Goal: Information Seeking & Learning: Learn about a topic

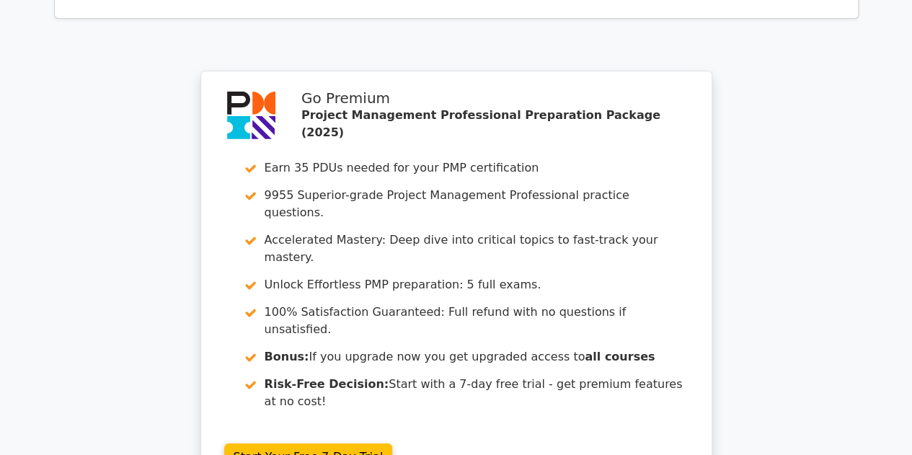
scroll to position [5386, 0]
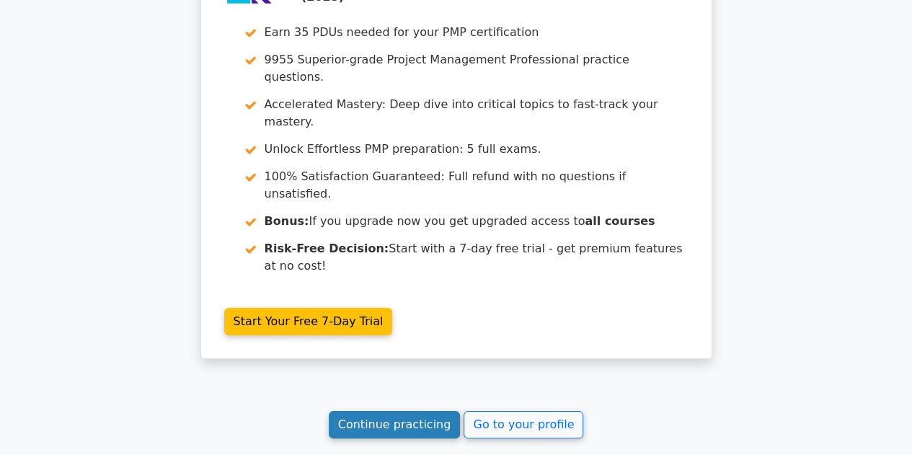
click at [392, 411] on link "Continue practicing" at bounding box center [395, 424] width 132 height 27
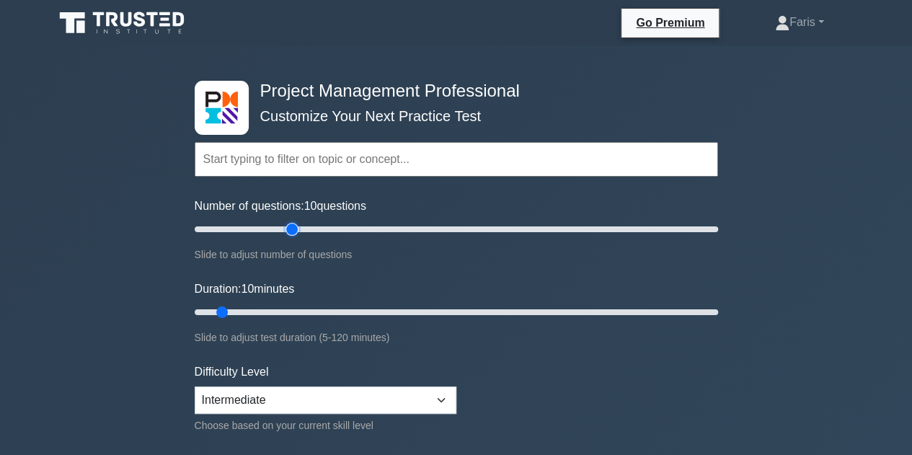
click at [297, 223] on input "Number of questions: 10 questions" at bounding box center [456, 228] width 523 height 17
click at [282, 226] on input "Number of questions: 40 questions" at bounding box center [456, 228] width 523 height 17
type input "30"
click at [272, 226] on input "Number of questions: 30 questions" at bounding box center [456, 228] width 523 height 17
type input "30"
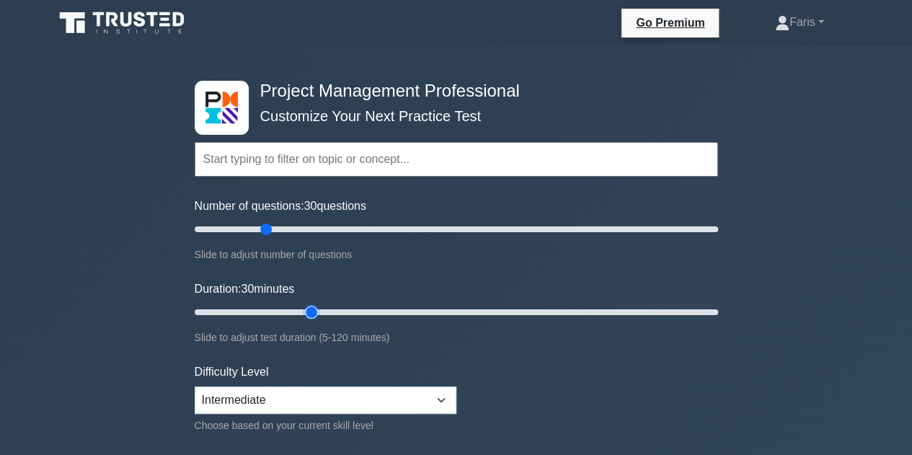
click at [317, 316] on input "Duration: 30 minutes" at bounding box center [456, 311] width 523 height 17
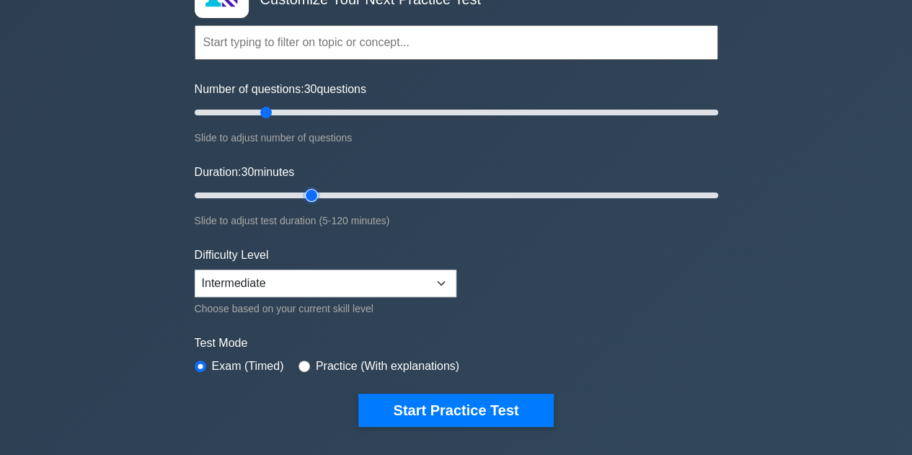
scroll to position [216, 0]
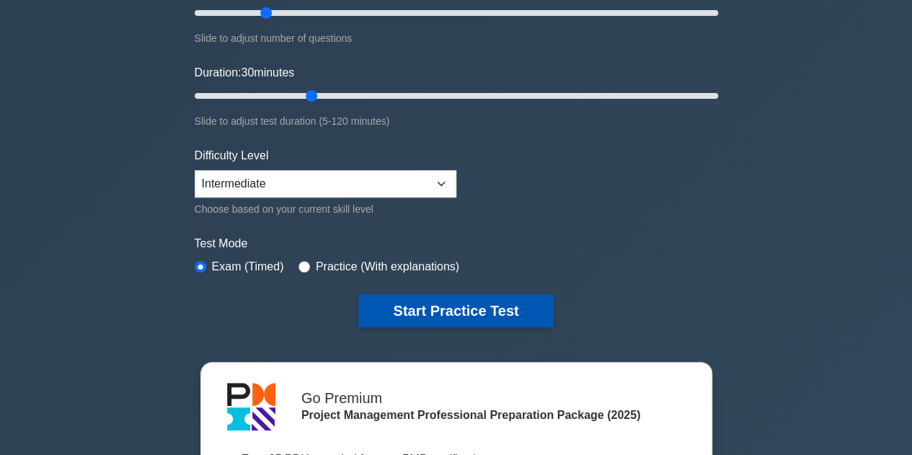
click at [458, 321] on button "Start Practice Test" at bounding box center [455, 310] width 195 height 33
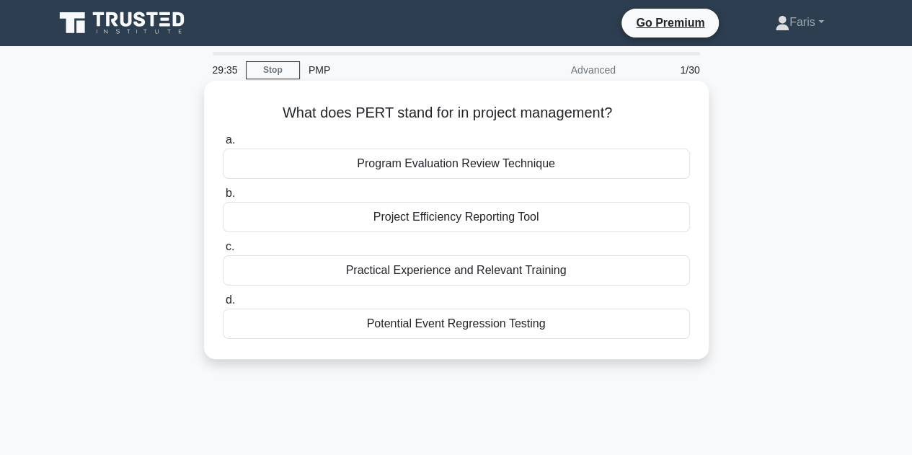
click at [447, 170] on div "Program Evaluation Review Technique" at bounding box center [456, 163] width 467 height 30
click at [223, 145] on input "a. Program Evaluation Review Technique" at bounding box center [223, 139] width 0 height 9
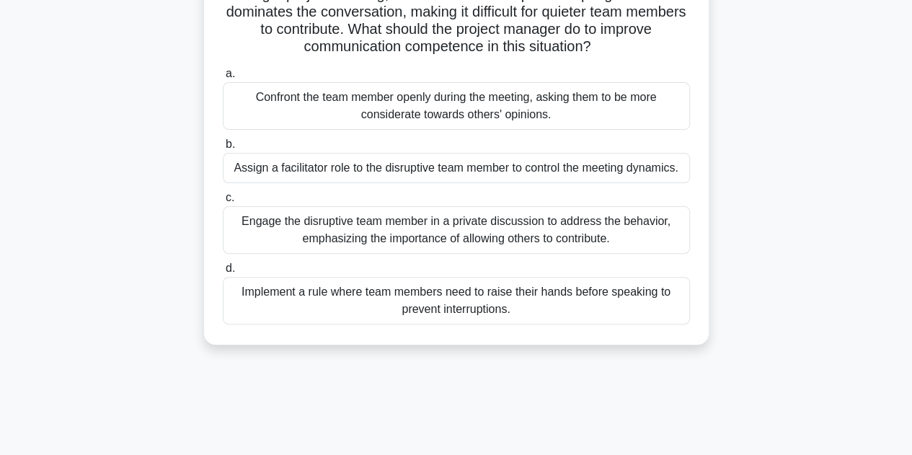
scroll to position [144, 0]
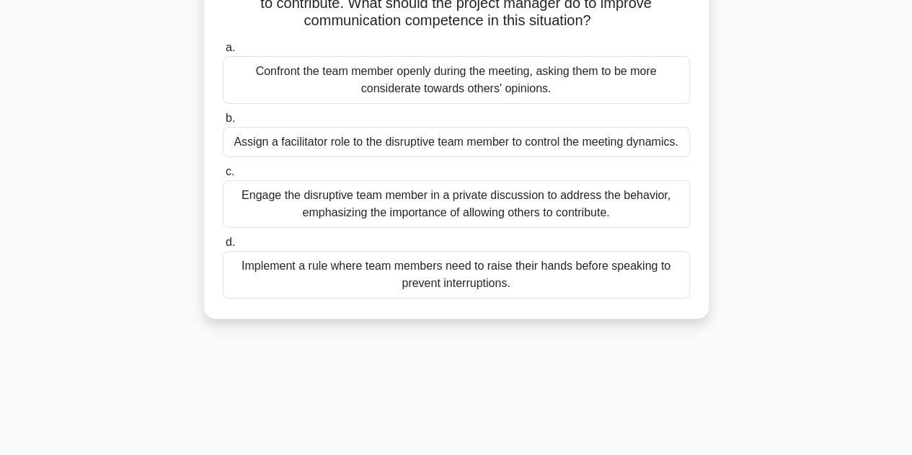
click at [262, 290] on div "Implement a rule where team members need to raise their hands before speaking t…" at bounding box center [456, 275] width 467 height 48
click at [223, 247] on input "d. Implement a rule where team members need to raise their hands before speakin…" at bounding box center [223, 242] width 0 height 9
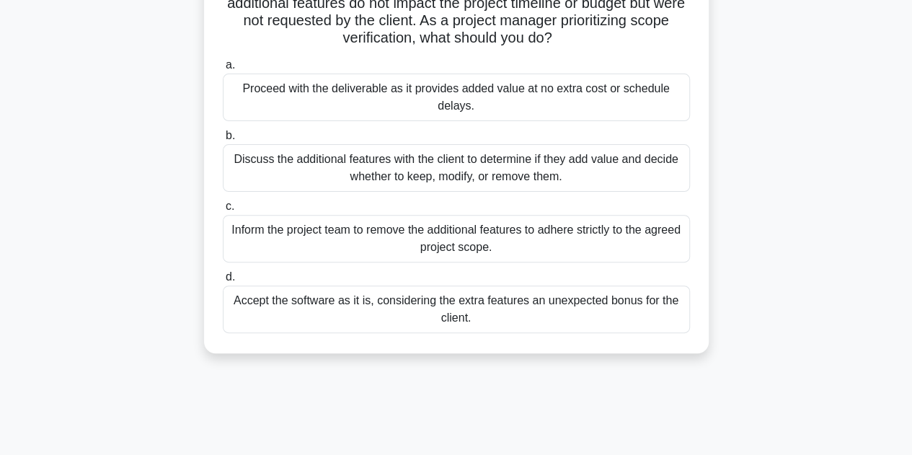
click at [350, 175] on div "Discuss the additional features with the client to determine if they add value …" at bounding box center [456, 168] width 467 height 48
click at [223, 141] on input "b. Discuss the additional features with the client to determine if they add val…" at bounding box center [223, 135] width 0 height 9
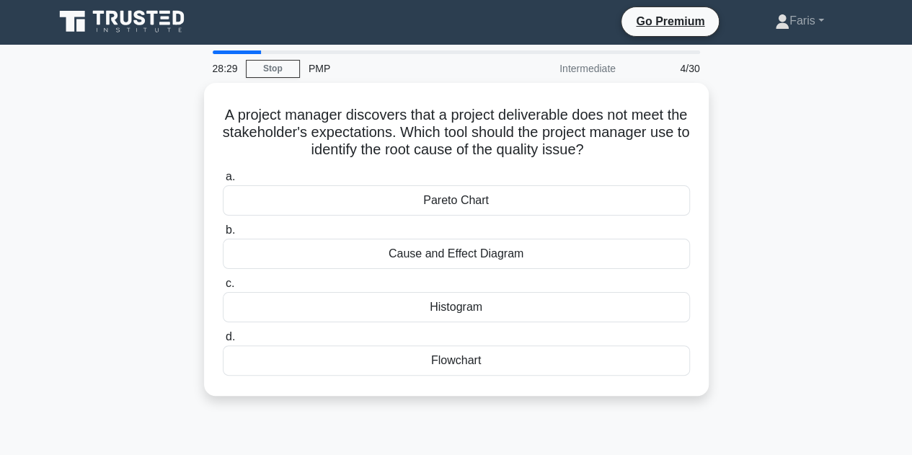
scroll to position [0, 0]
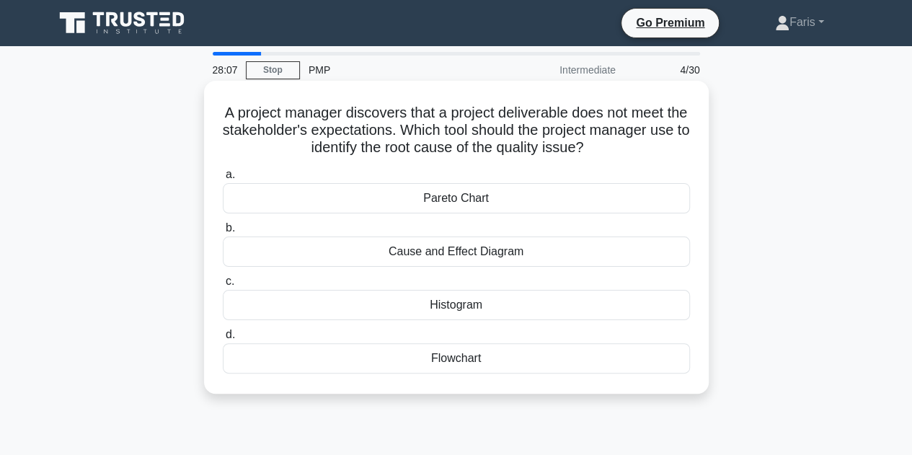
click at [370, 257] on div "Cause and Effect Diagram" at bounding box center [456, 251] width 467 height 30
click at [223, 233] on input "b. Cause and Effect Diagram" at bounding box center [223, 227] width 0 height 9
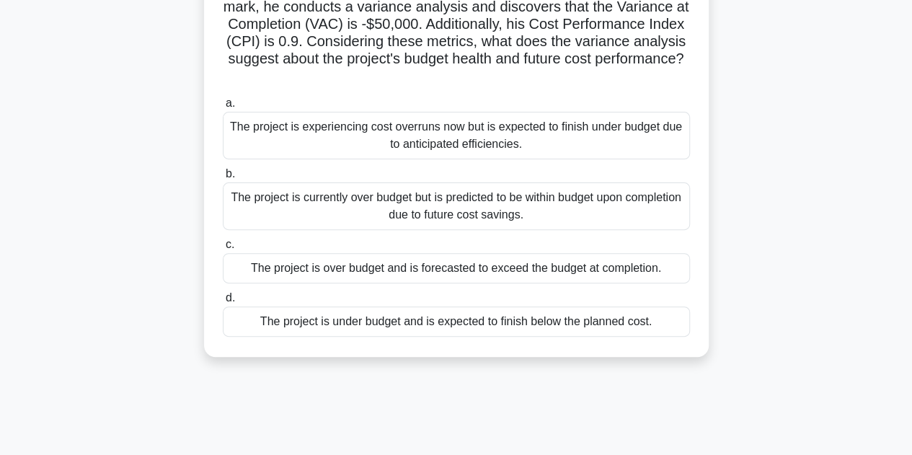
scroll to position [72, 0]
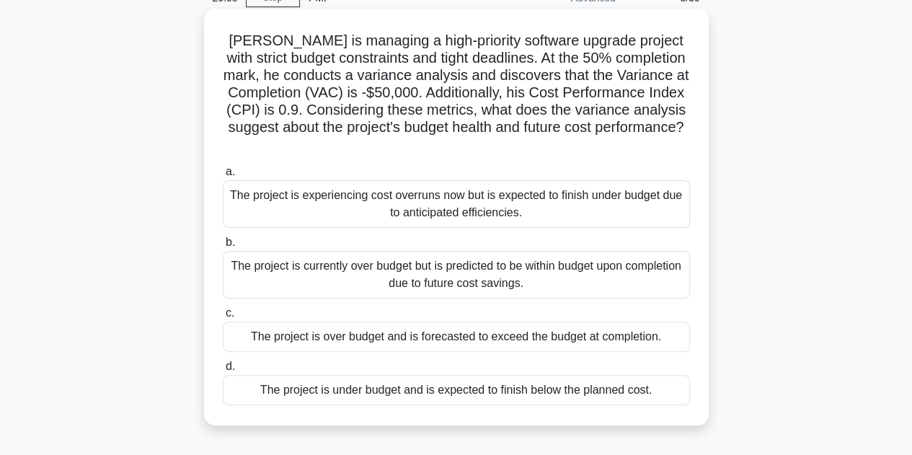
click at [416, 218] on div "The project is experiencing cost overruns now but is expected to finish under b…" at bounding box center [456, 204] width 467 height 48
click at [223, 177] on input "a. The project is experiencing cost overruns now but is expected to finish unde…" at bounding box center [223, 171] width 0 height 9
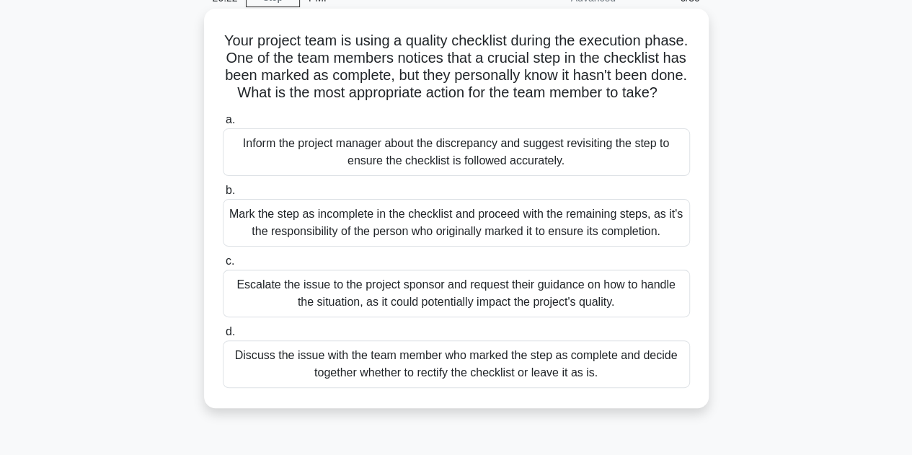
click at [326, 176] on div "Inform the project manager about the discrepancy and suggest revisiting the ste…" at bounding box center [456, 152] width 467 height 48
click at [223, 125] on input "a. Inform the project manager about the discrepancy and suggest revisiting the …" at bounding box center [223, 119] width 0 height 9
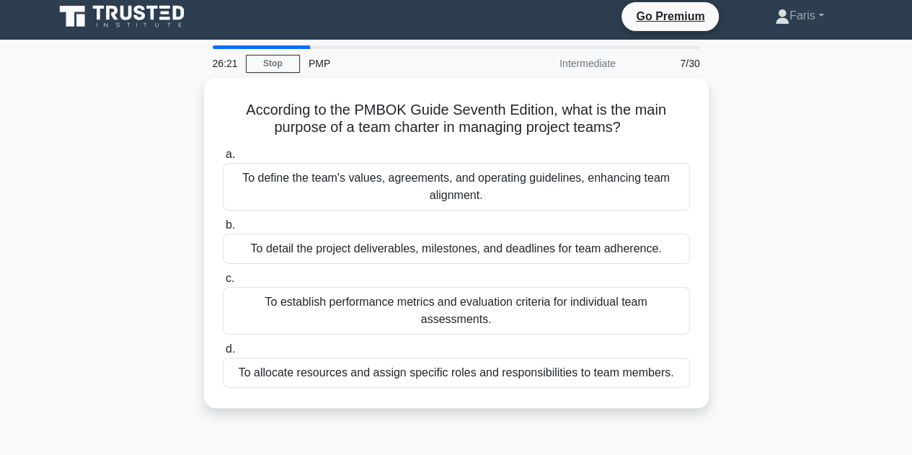
scroll to position [0, 0]
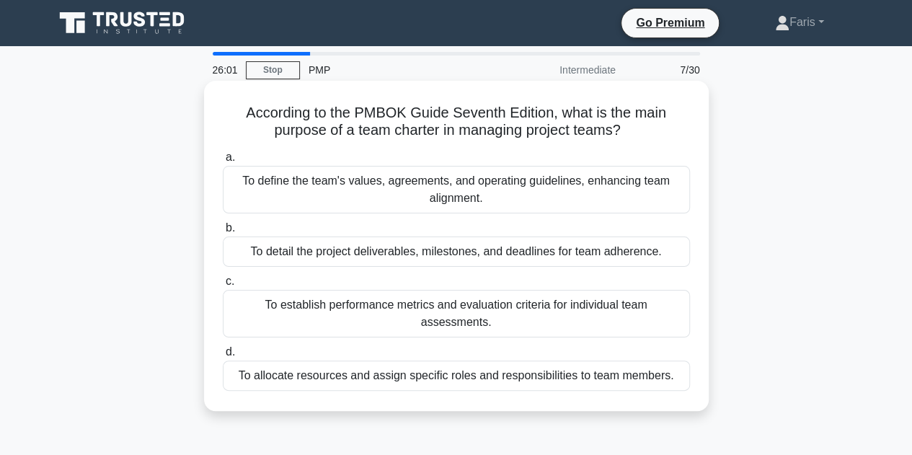
click at [290, 360] on div "To allocate resources and assign specific roles and responsibilities to team me…" at bounding box center [456, 375] width 467 height 30
click at [223, 357] on input "d. To allocate resources and assign specific roles and responsibilities to team…" at bounding box center [223, 351] width 0 height 9
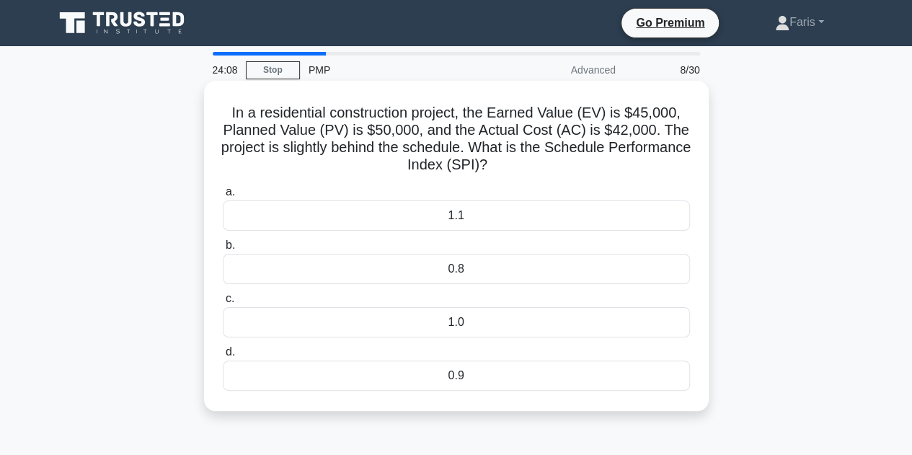
click at [440, 375] on div "0.9" at bounding box center [456, 375] width 467 height 30
click at [223, 357] on input "d. 0.9" at bounding box center [223, 351] width 0 height 9
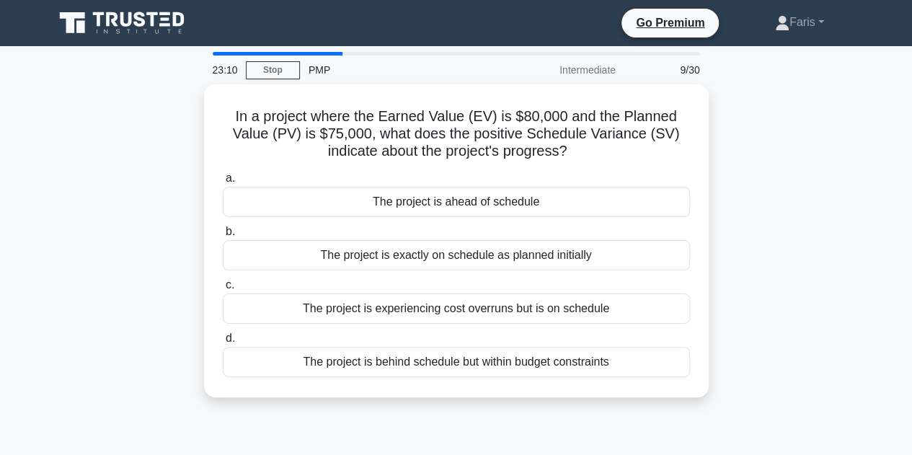
click at [754, 202] on div "In a project where the Earned Value (EV) is $80,000 and the Planned Value (PV) …" at bounding box center [455, 249] width 821 height 330
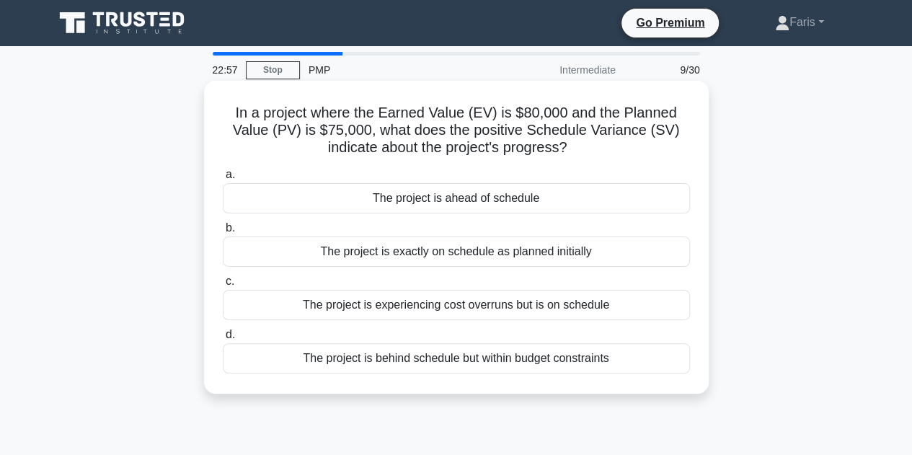
click at [549, 201] on div "The project is ahead of schedule" at bounding box center [456, 198] width 467 height 30
click at [223, 179] on input "a. The project is ahead of schedule" at bounding box center [223, 174] width 0 height 9
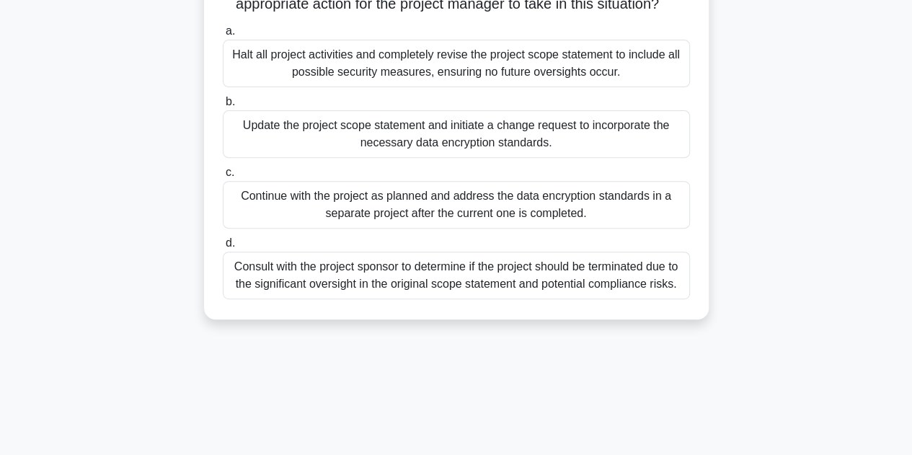
scroll to position [216, 0]
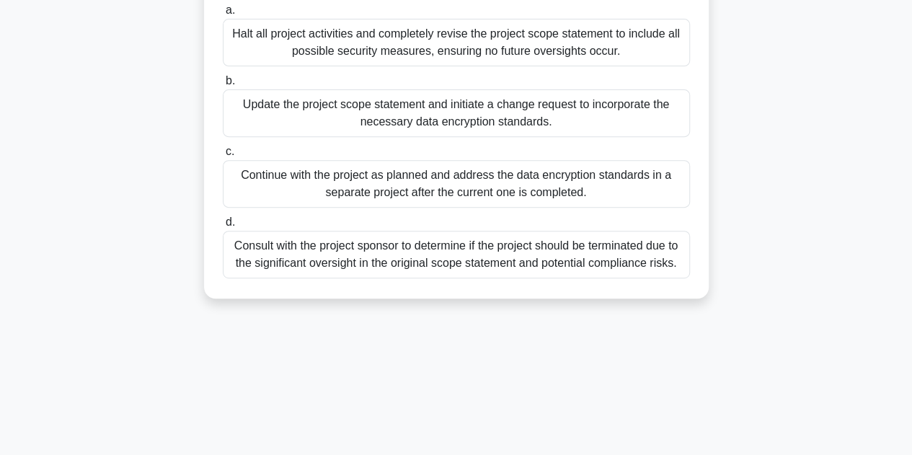
click at [303, 133] on div "Update the project scope statement and initiate a change request to incorporate…" at bounding box center [456, 113] width 467 height 48
click at [223, 86] on input "b. Update the project scope statement and initiate a change request to incorpor…" at bounding box center [223, 80] width 0 height 9
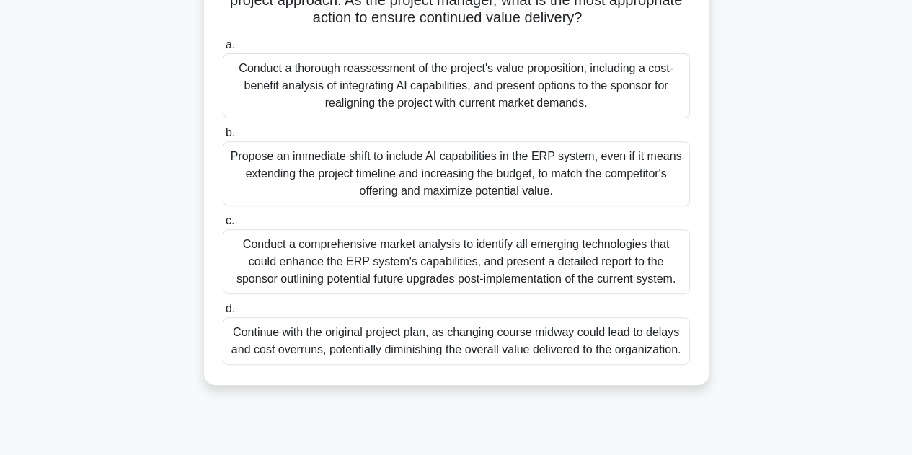
click at [359, 75] on div "Conduct a thorough reassessment of the project's value proposition, including a…" at bounding box center [456, 85] width 467 height 65
click at [223, 50] on input "a. Conduct a thorough reassessment of the project's value proposition, includin…" at bounding box center [223, 44] width 0 height 9
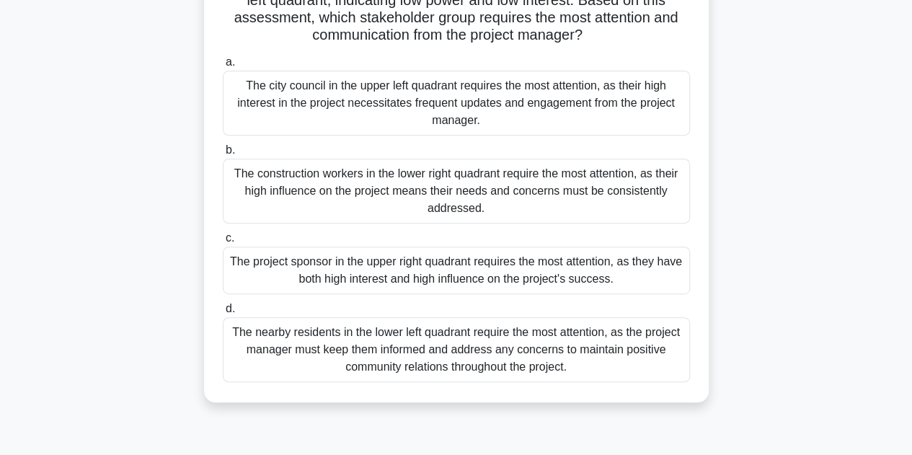
click at [657, 280] on div "The project sponsor in the upper right quadrant requires the most attention, as…" at bounding box center [456, 270] width 467 height 48
click at [223, 243] on input "c. The project sponsor in the upper right quadrant requires the most attention,…" at bounding box center [223, 237] width 0 height 9
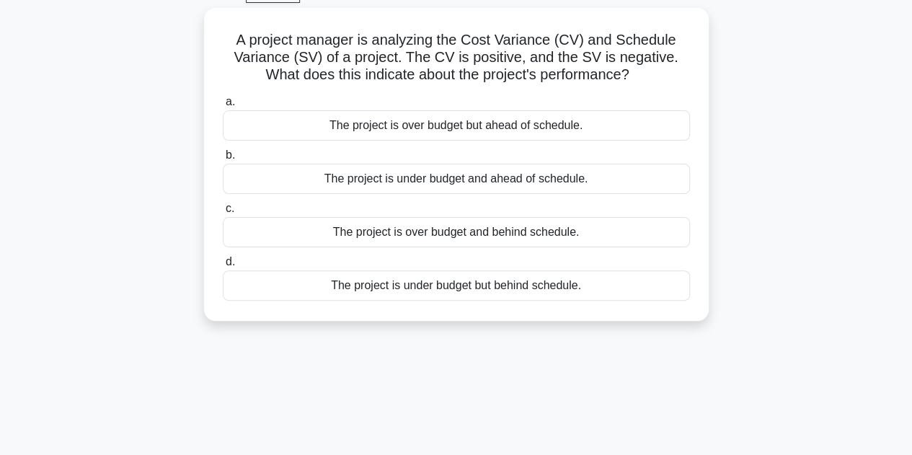
scroll to position [0, 0]
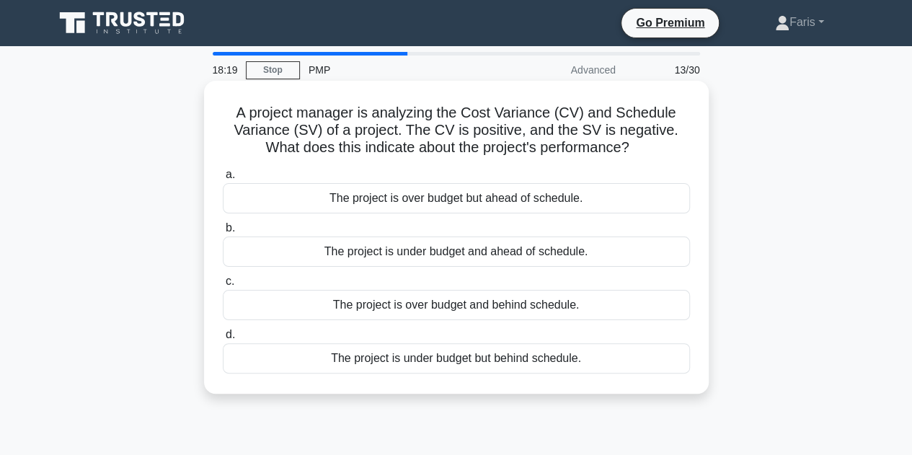
click at [484, 360] on div "The project is under budget but behind schedule." at bounding box center [456, 358] width 467 height 30
click at [223, 339] on input "d. The project is under budget but behind schedule." at bounding box center [223, 334] width 0 height 9
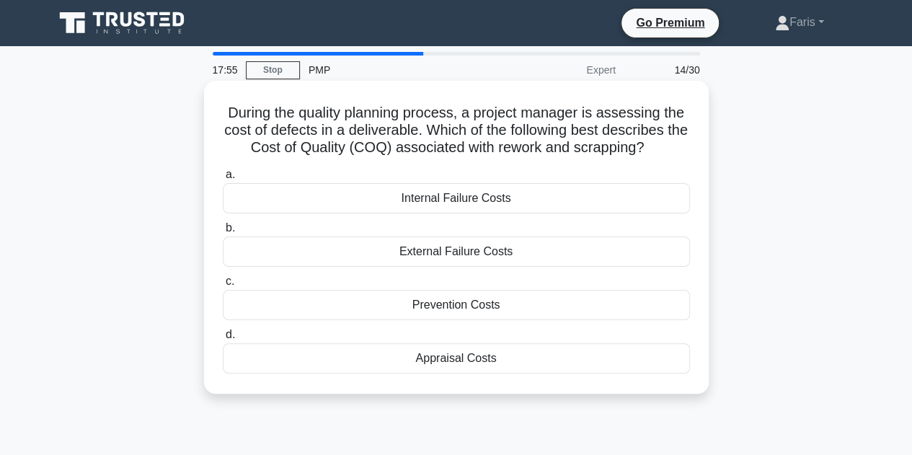
click at [610, 200] on div "Internal Failure Costs" at bounding box center [456, 198] width 467 height 30
click at [223, 179] on input "a. Internal Failure Costs" at bounding box center [223, 174] width 0 height 9
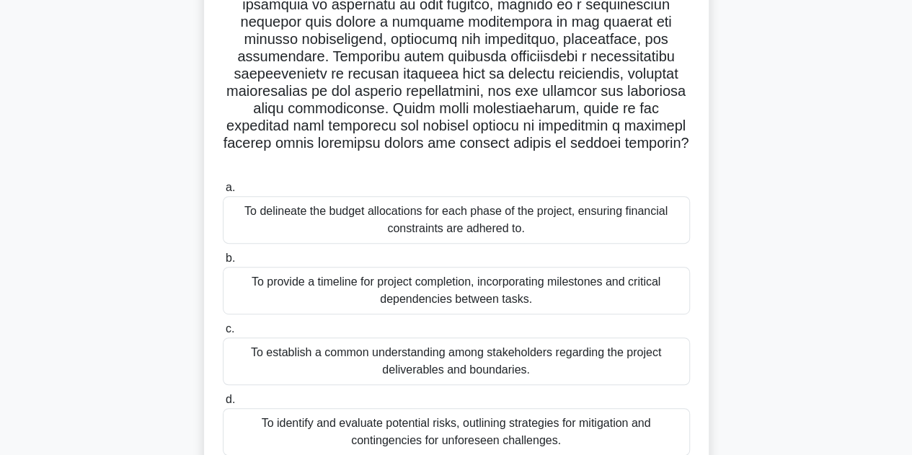
scroll to position [288, 0]
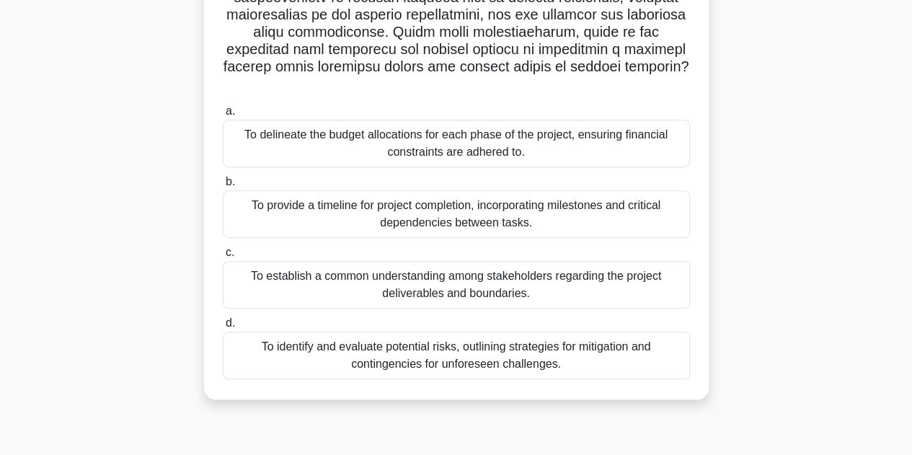
click at [610, 194] on div "To provide a timeline for project completion, incorporating milestones and crit…" at bounding box center [456, 214] width 467 height 48
click at [223, 187] on input "b. To provide a timeline for project completion, incorporating milestones and c…" at bounding box center [223, 181] width 0 height 9
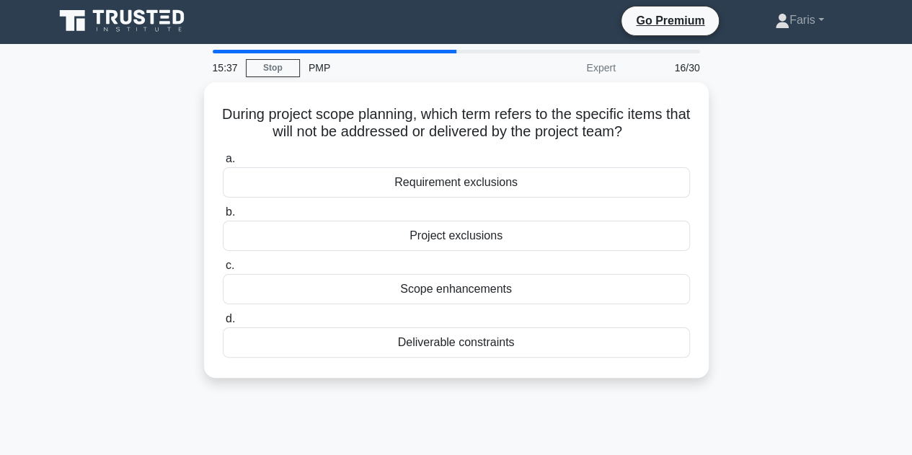
scroll to position [0, 0]
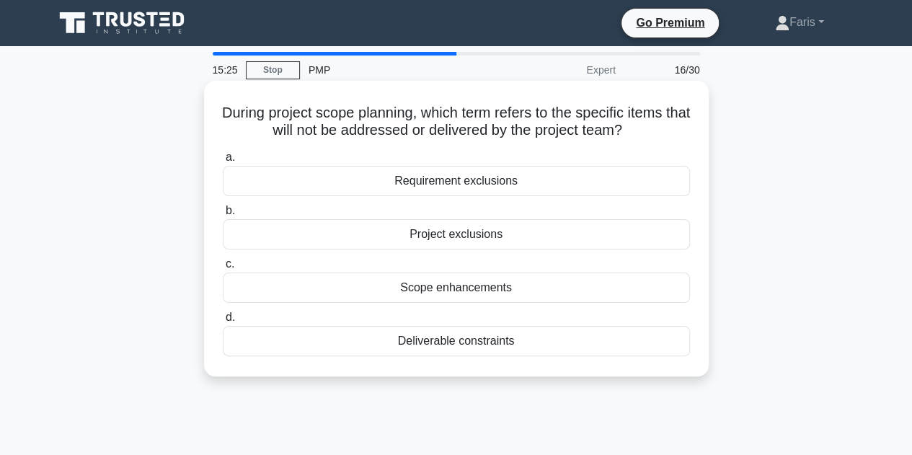
click at [527, 232] on div "Project exclusions" at bounding box center [456, 234] width 467 height 30
click at [223, 215] on input "b. Project exclusions" at bounding box center [223, 210] width 0 height 9
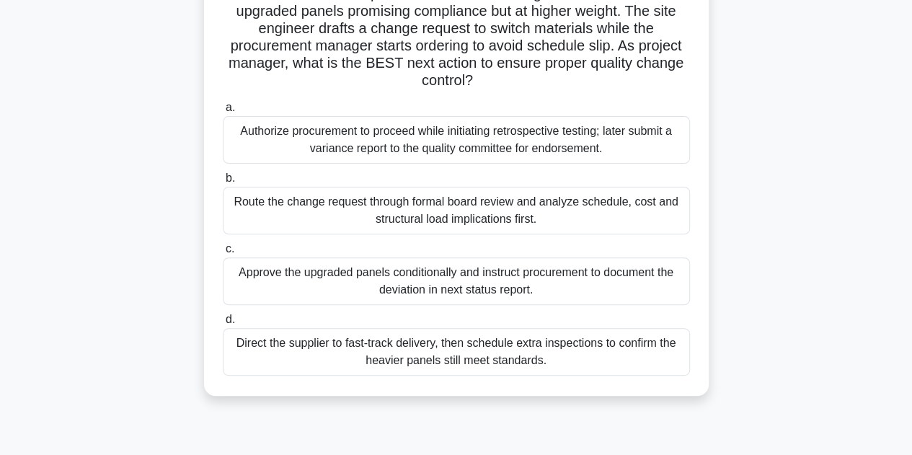
scroll to position [144, 0]
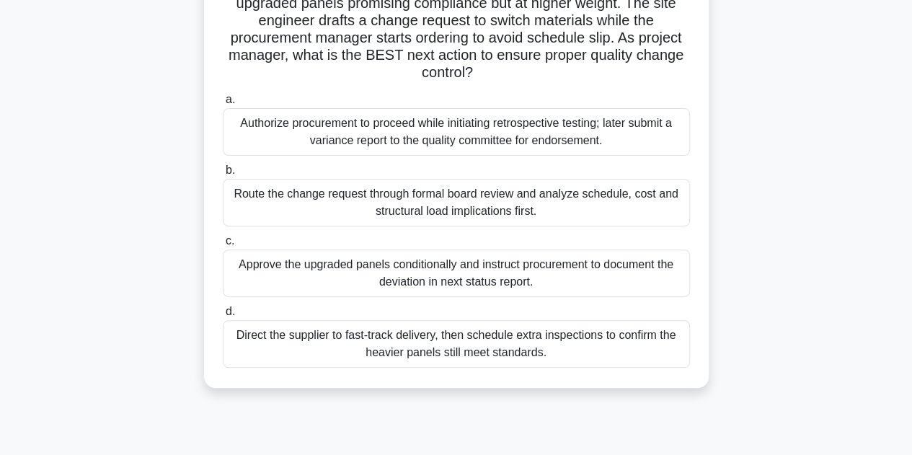
click at [603, 194] on div "Route the change request through formal board review and analyze schedule, cost…" at bounding box center [456, 203] width 467 height 48
click at [223, 175] on input "b. Route the change request through formal board review and analyze schedule, c…" at bounding box center [223, 170] width 0 height 9
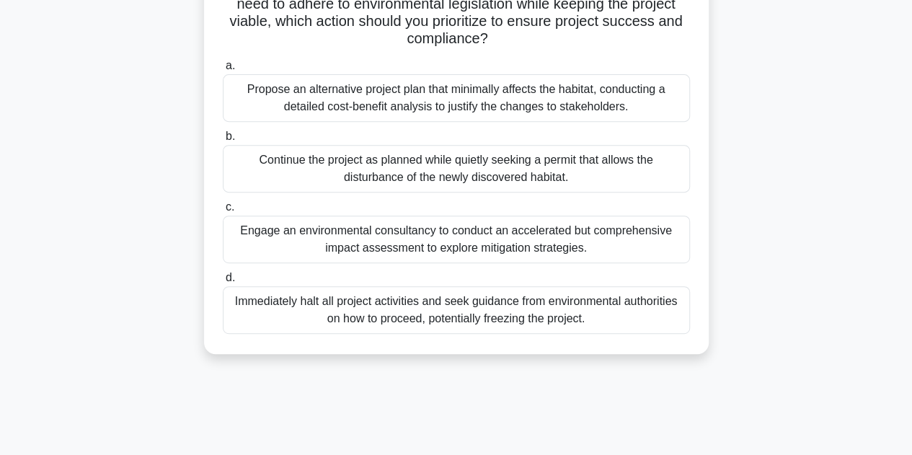
scroll to position [288, 0]
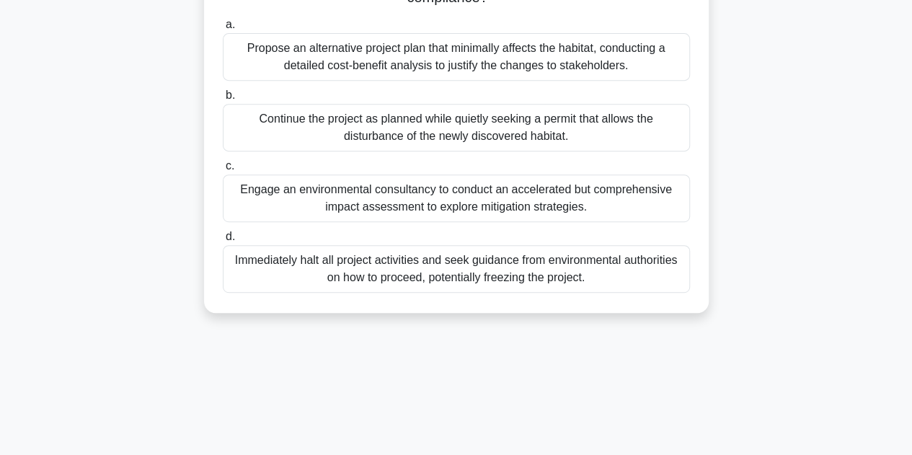
click at [543, 68] on div "Propose an alternative project plan that minimally affects the habitat, conduct…" at bounding box center [456, 57] width 467 height 48
click at [223, 30] on input "a. Propose an alternative project plan that minimally affects the habitat, cond…" at bounding box center [223, 24] width 0 height 9
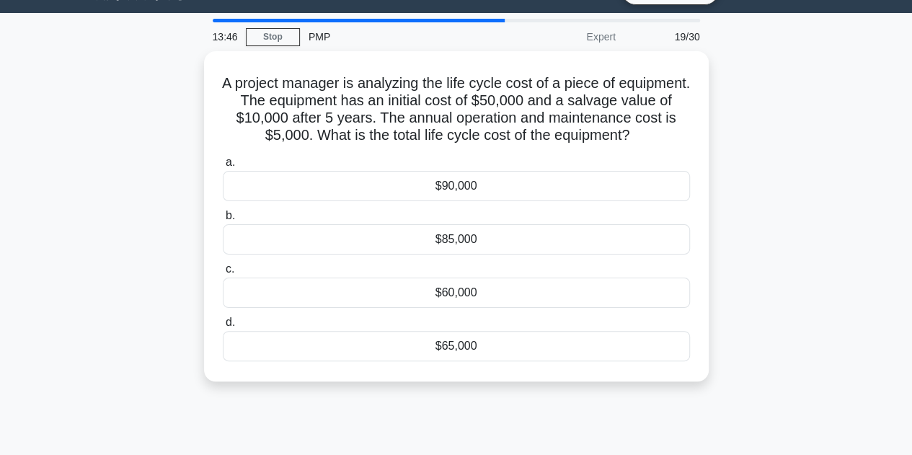
scroll to position [0, 0]
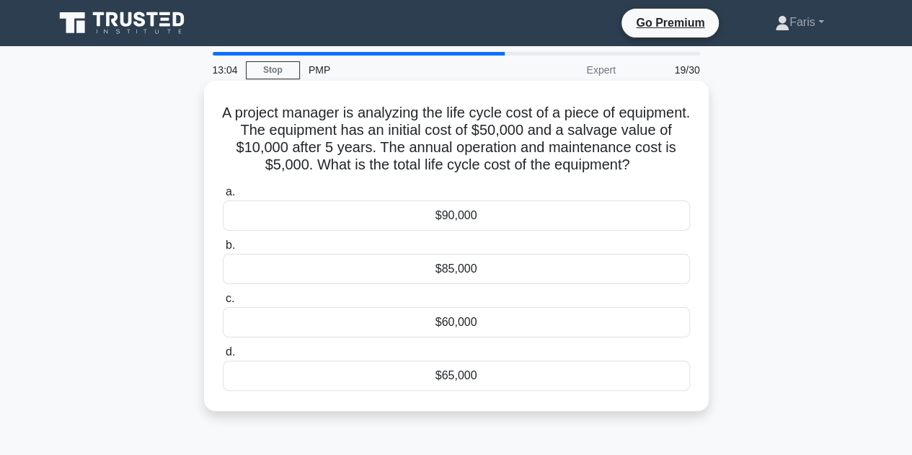
click at [463, 377] on div "$65,000" at bounding box center [456, 375] width 467 height 30
click at [223, 357] on input "d. $65,000" at bounding box center [223, 351] width 0 height 9
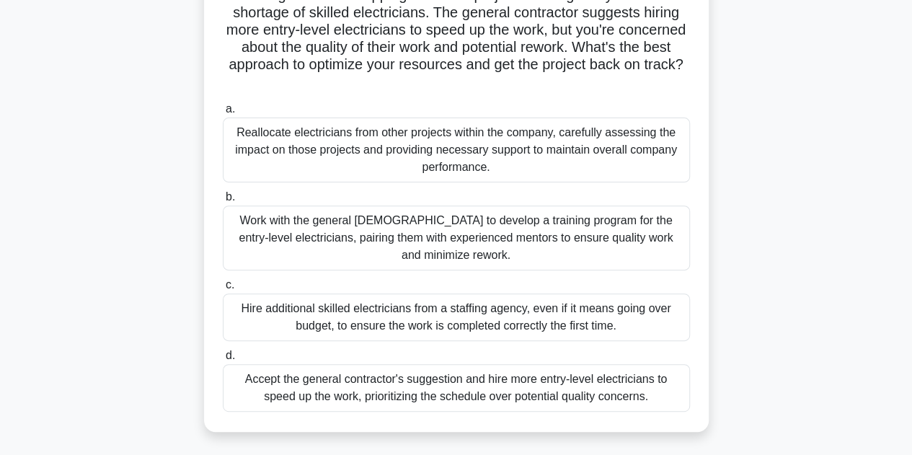
scroll to position [216, 0]
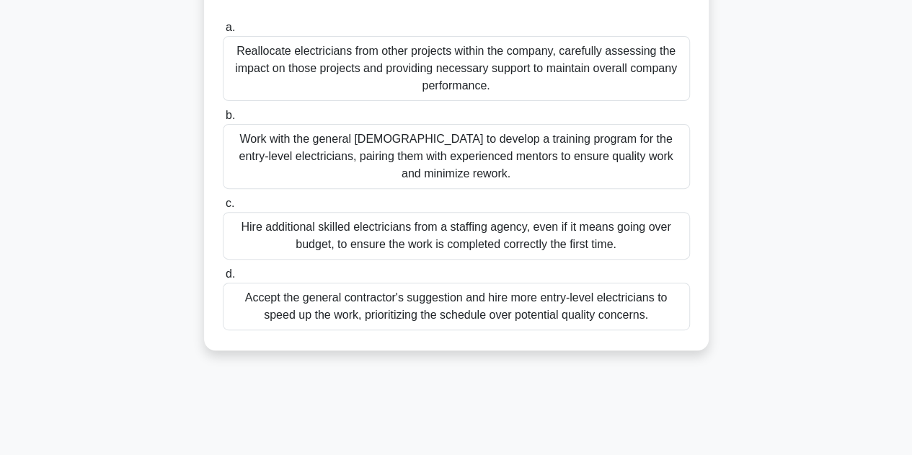
click at [579, 246] on div "Hire additional skilled electricians from a staffing agency, even if it means g…" at bounding box center [456, 236] width 467 height 48
click at [223, 208] on input "c. Hire additional skilled electricians from a staffing agency, even if it mean…" at bounding box center [223, 203] width 0 height 9
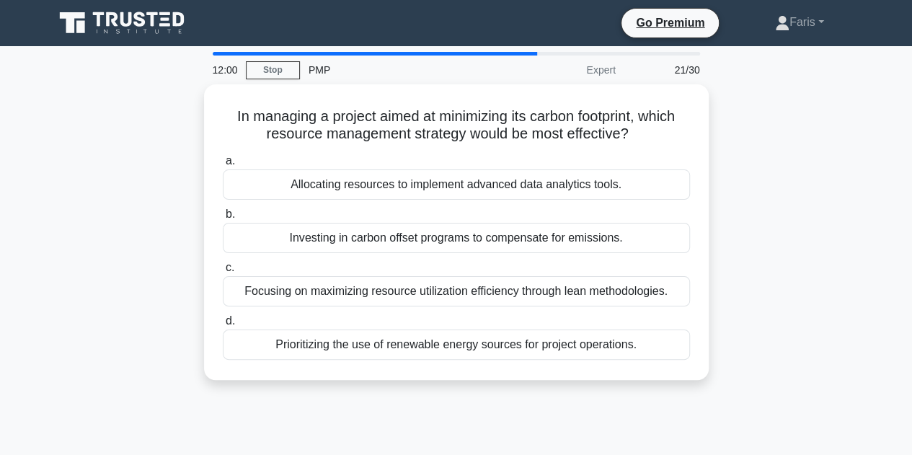
scroll to position [0, 0]
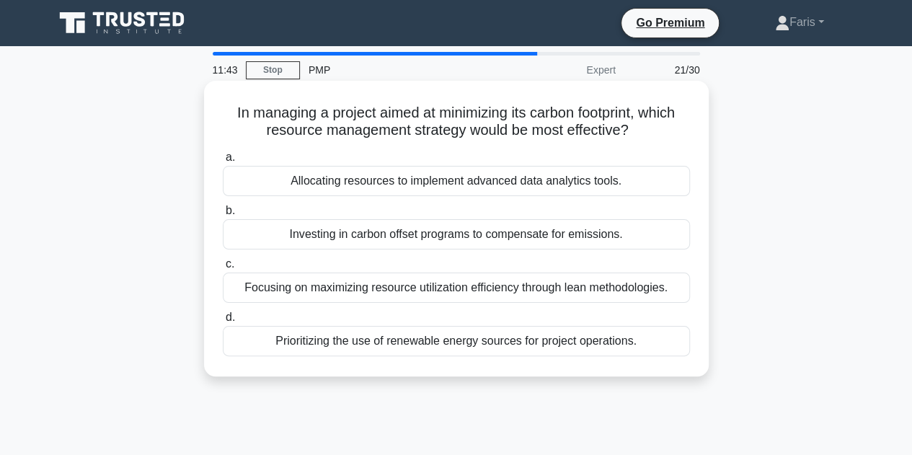
click at [676, 348] on div "Prioritizing the use of renewable energy sources for project operations." at bounding box center [456, 341] width 467 height 30
click at [223, 322] on input "d. Prioritizing the use of renewable energy sources for project operations." at bounding box center [223, 317] width 0 height 9
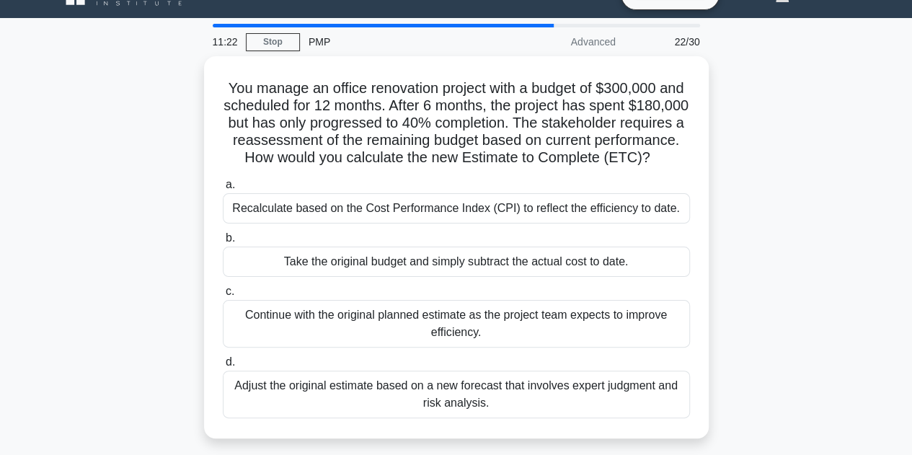
scroll to position [72, 0]
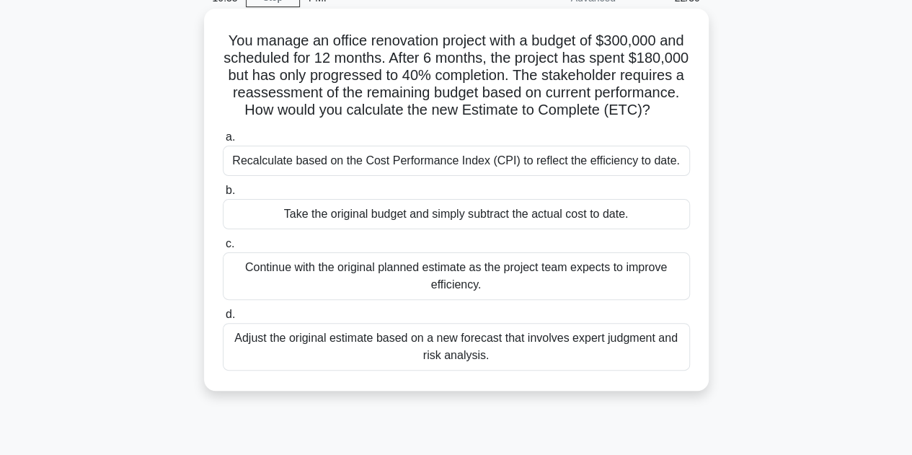
click at [674, 370] on div "Adjust the original estimate based on a new forecast that involves expert judgm…" at bounding box center [456, 347] width 467 height 48
click at [223, 319] on input "d. Adjust the original estimate based on a new forecast that involves expert ju…" at bounding box center [223, 314] width 0 height 9
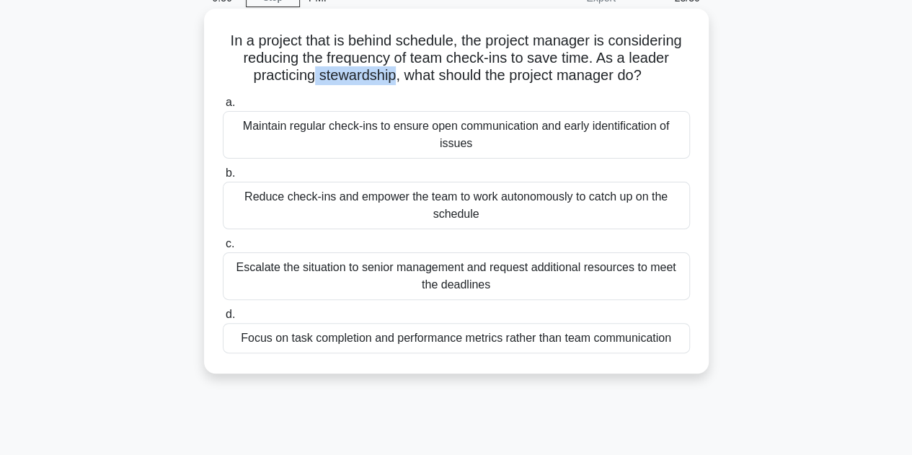
drag, startPoint x: 393, startPoint y: 76, endPoint x: 311, endPoint y: 81, distance: 83.1
click at [311, 81] on h5 "In a project that is behind schedule, the project manager is considering reduci…" at bounding box center [456, 58] width 470 height 53
copy h5 "stewardship"
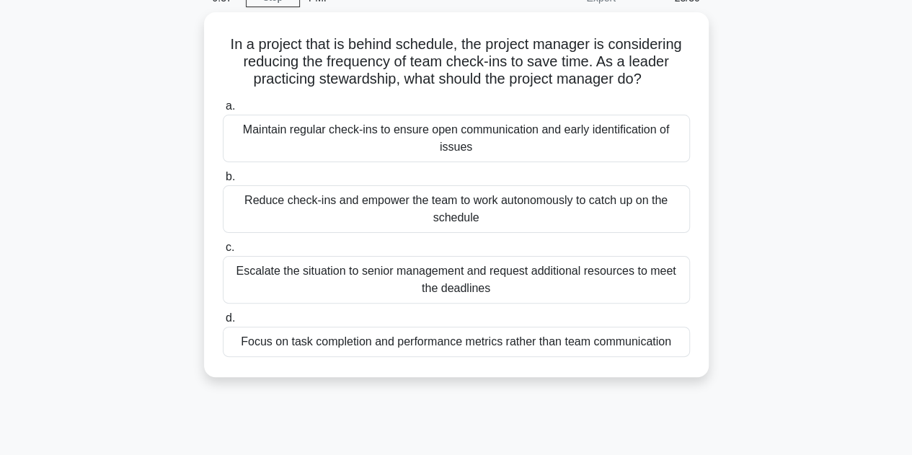
click at [778, 179] on div "In a project that is behind schedule, the project manager is considering reduci…" at bounding box center [455, 203] width 821 height 382
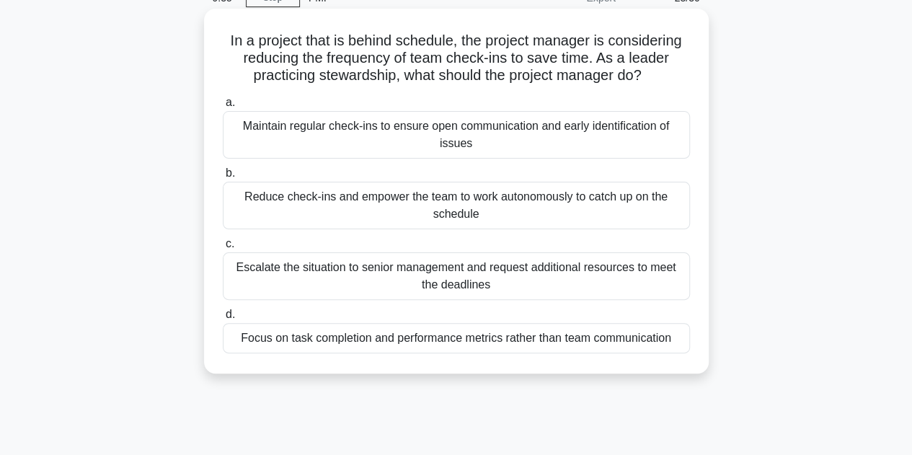
click at [672, 143] on div "Maintain regular check-ins to ensure open communication and early identificatio…" at bounding box center [456, 135] width 467 height 48
click at [223, 107] on input "a. Maintain regular check-ins to ensure open communication and early identifica…" at bounding box center [223, 102] width 0 height 9
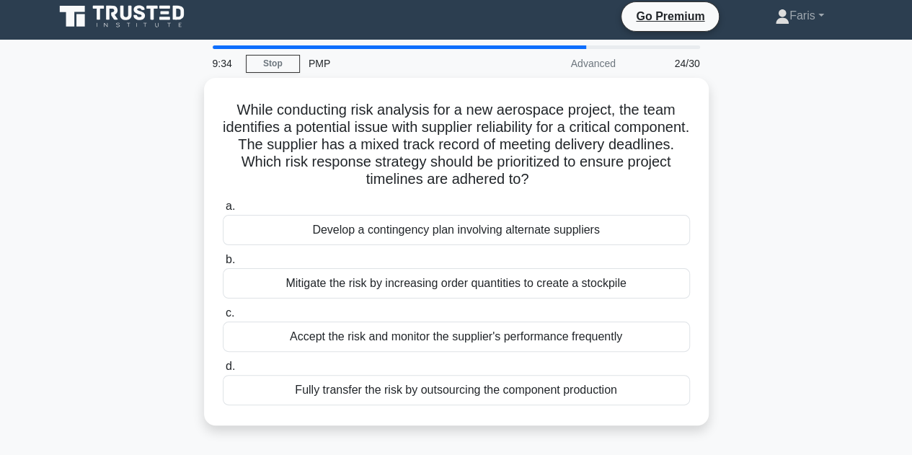
scroll to position [0, 0]
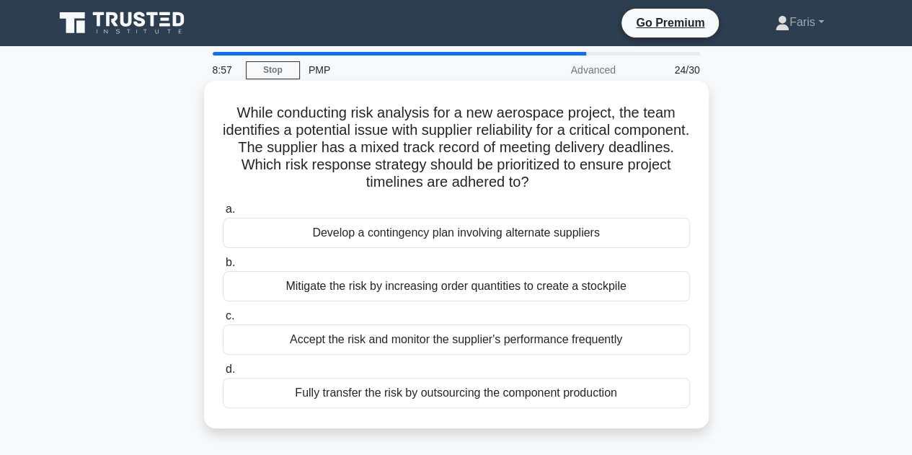
click at [622, 228] on div "Develop a contingency plan involving alternate suppliers" at bounding box center [456, 233] width 467 height 30
click at [223, 214] on input "a. Develop a contingency plan involving alternate suppliers" at bounding box center [223, 209] width 0 height 9
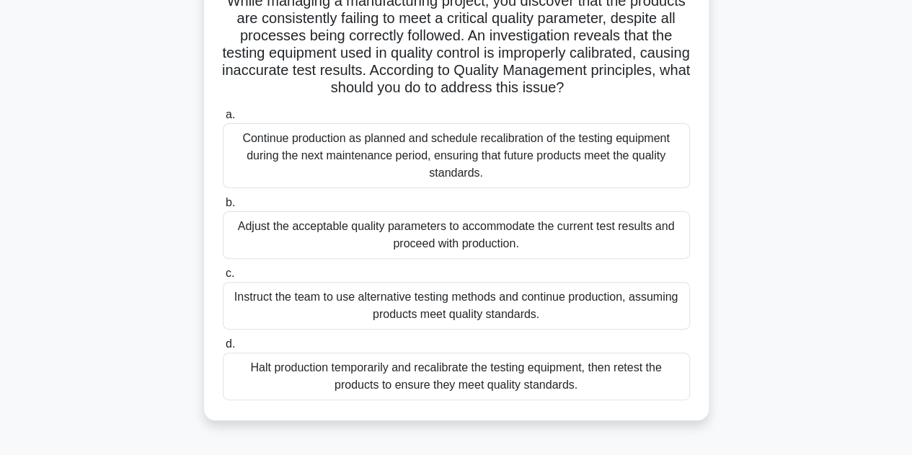
scroll to position [144, 0]
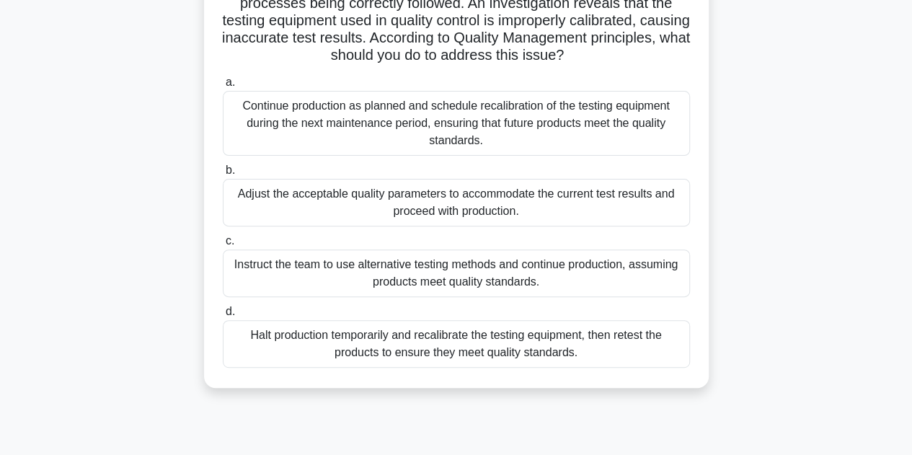
click at [659, 344] on div "Halt production temporarily and recalibrate the testing equipment, then retest …" at bounding box center [456, 344] width 467 height 48
click at [223, 316] on input "d. Halt production temporarily and recalibrate the testing equipment, then rete…" at bounding box center [223, 311] width 0 height 9
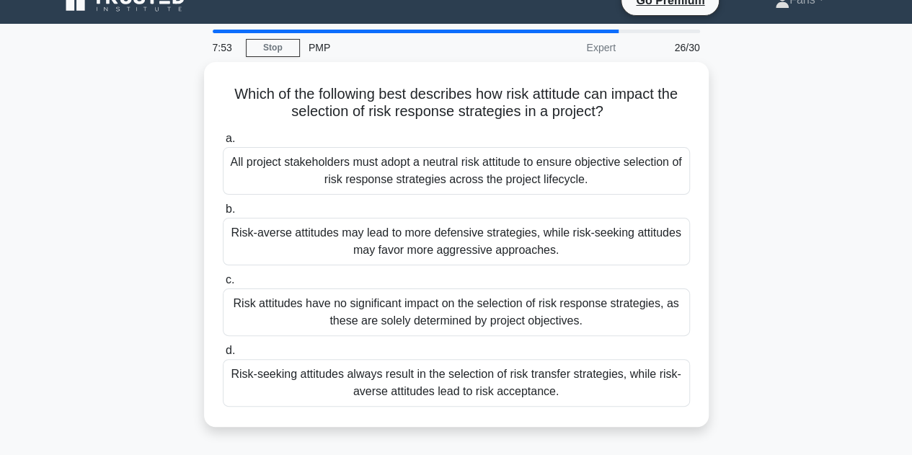
scroll to position [0, 0]
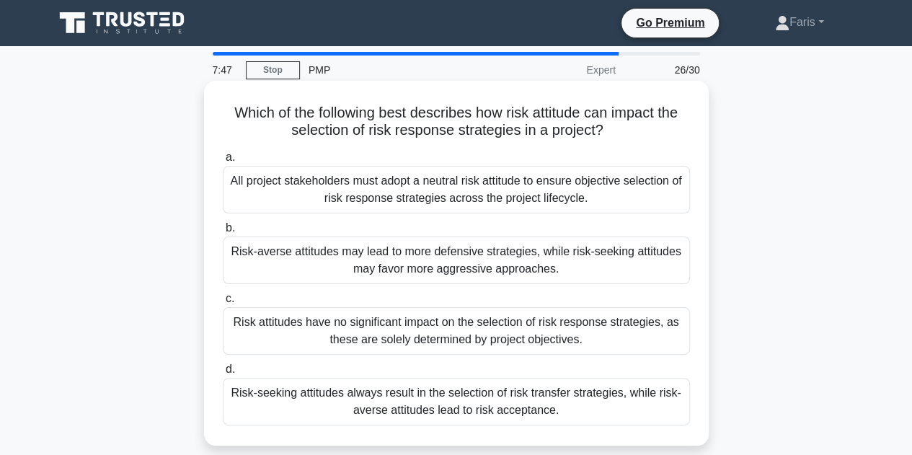
click at [610, 262] on div "Risk-averse attitudes may lead to more defensive strategies, while risk-seeking…" at bounding box center [456, 260] width 467 height 48
click at [223, 233] on input "b. Risk-averse attitudes may lead to more defensive strategies, while risk-seek…" at bounding box center [223, 227] width 0 height 9
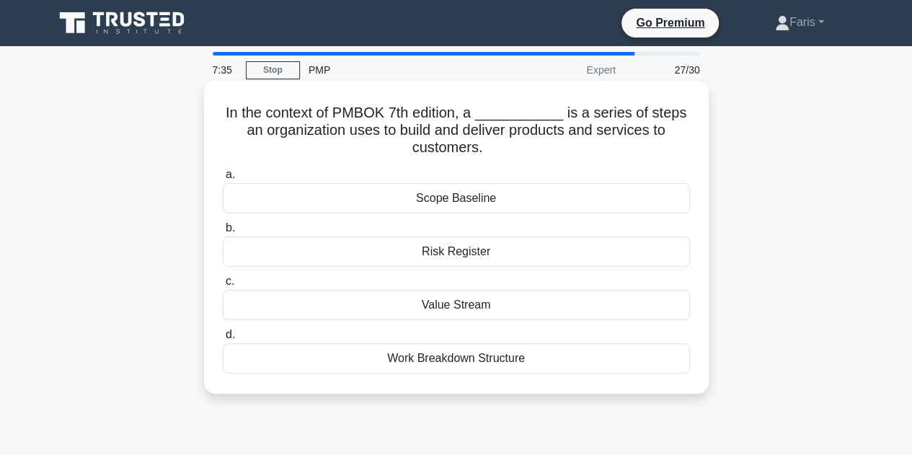
click at [521, 316] on div "Value Stream" at bounding box center [456, 305] width 467 height 30
click at [223, 286] on input "c. Value Stream" at bounding box center [223, 281] width 0 height 9
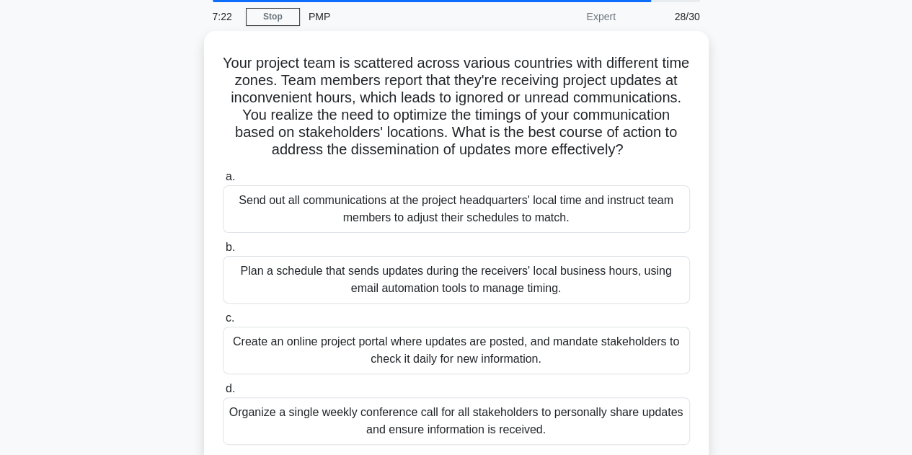
scroll to position [144, 0]
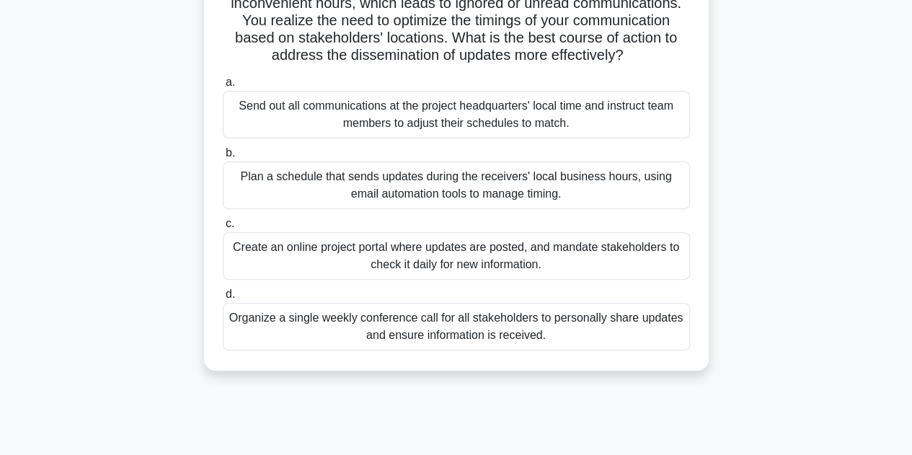
click at [636, 209] on div "Plan a schedule that sends updates during the receivers' local business hours, …" at bounding box center [456, 185] width 467 height 48
click at [223, 158] on input "b. Plan a schedule that sends updates during the receivers' local business hour…" at bounding box center [223, 152] width 0 height 9
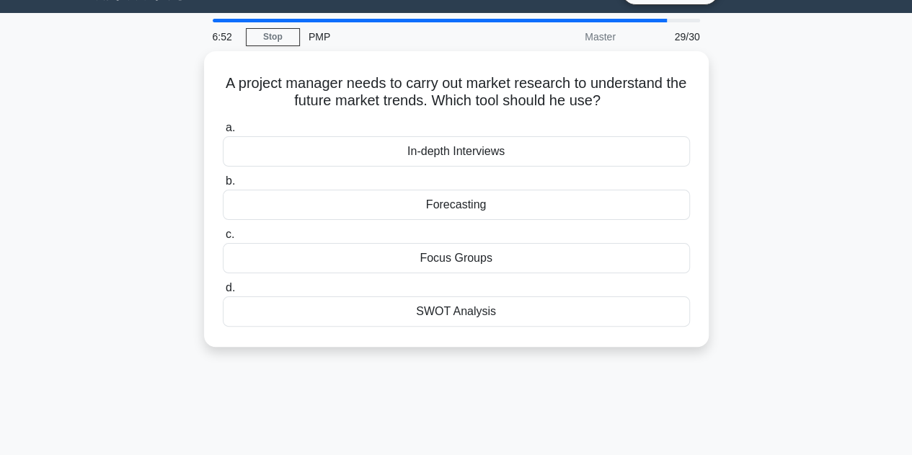
scroll to position [0, 0]
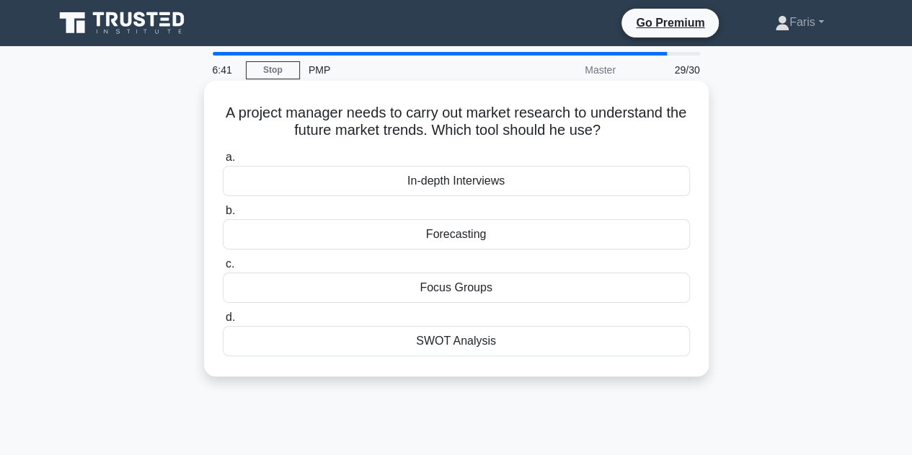
click at [526, 286] on div "Focus Groups" at bounding box center [456, 287] width 467 height 30
click at [223, 269] on input "c. Focus Groups" at bounding box center [223, 263] width 0 height 9
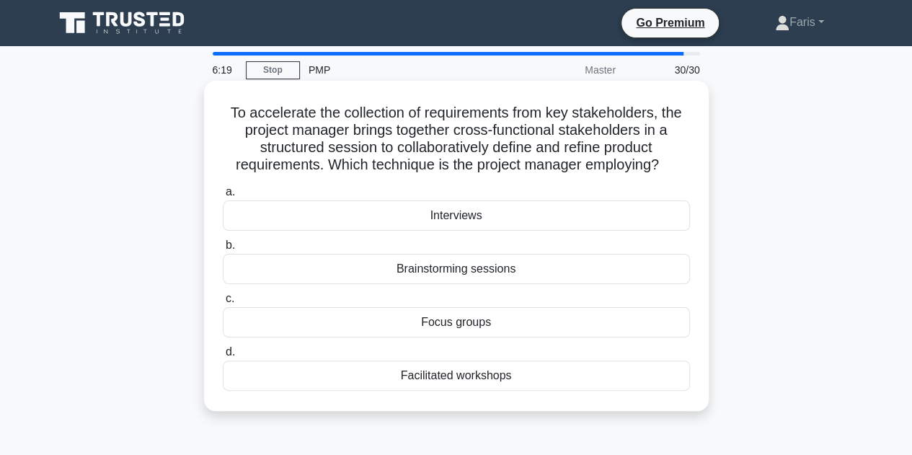
click at [605, 272] on div "Brainstorming sessions" at bounding box center [456, 269] width 467 height 30
click at [223, 250] on input "b. Brainstorming sessions" at bounding box center [223, 245] width 0 height 9
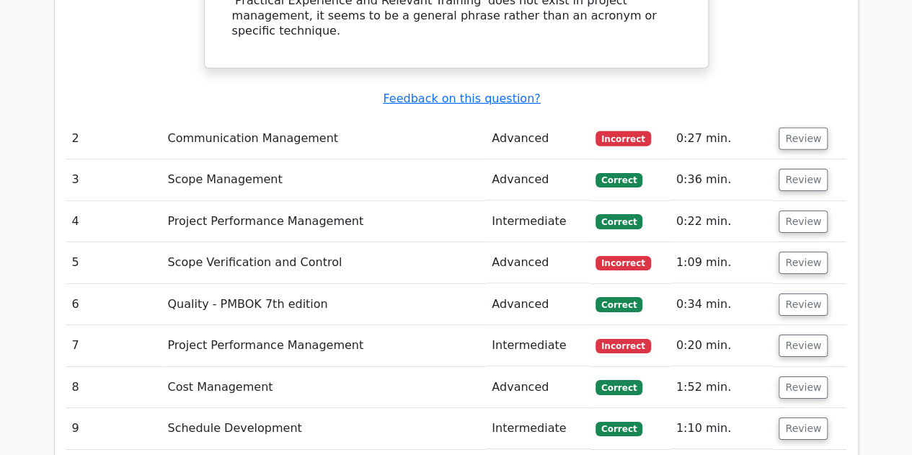
scroll to position [2162, 0]
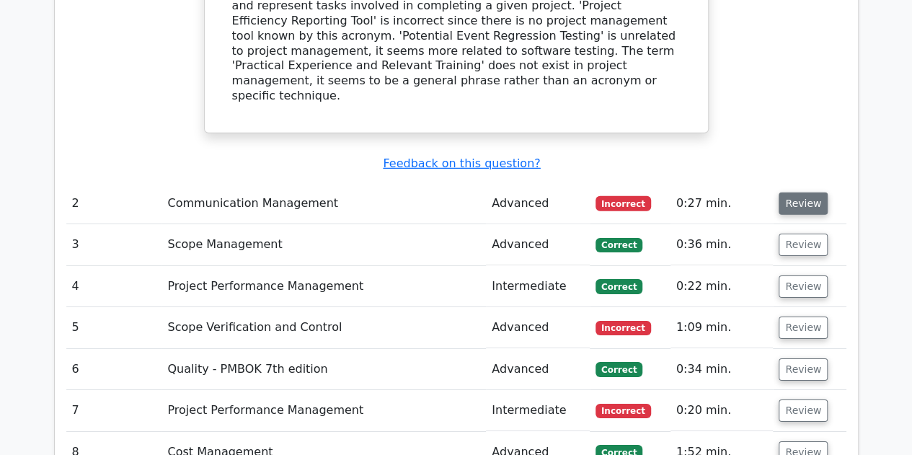
click at [799, 192] on button "Review" at bounding box center [802, 203] width 49 height 22
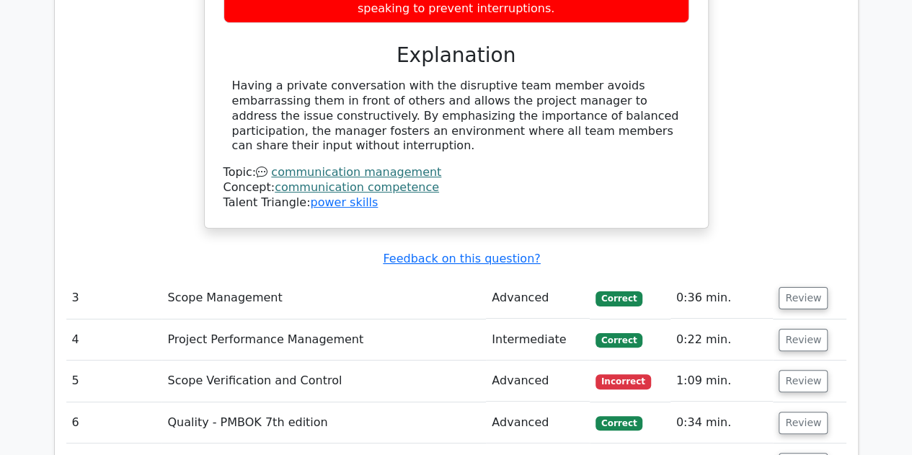
scroll to position [2738, 0]
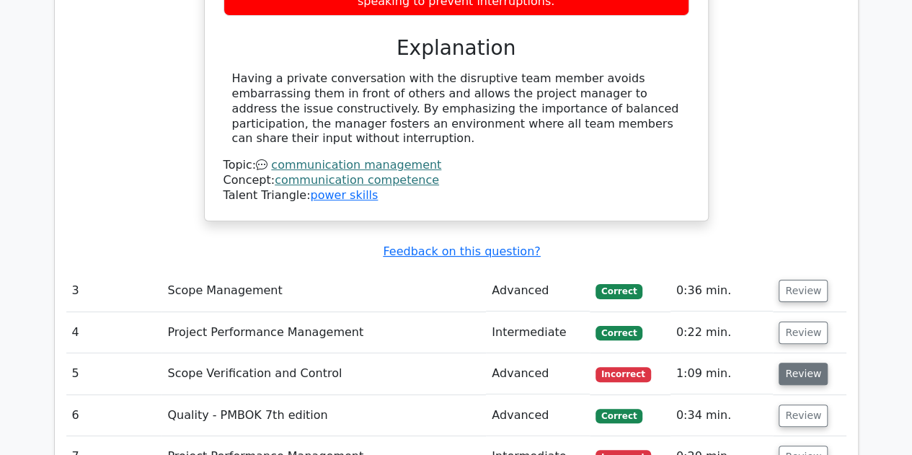
click at [783, 362] on button "Review" at bounding box center [802, 373] width 49 height 22
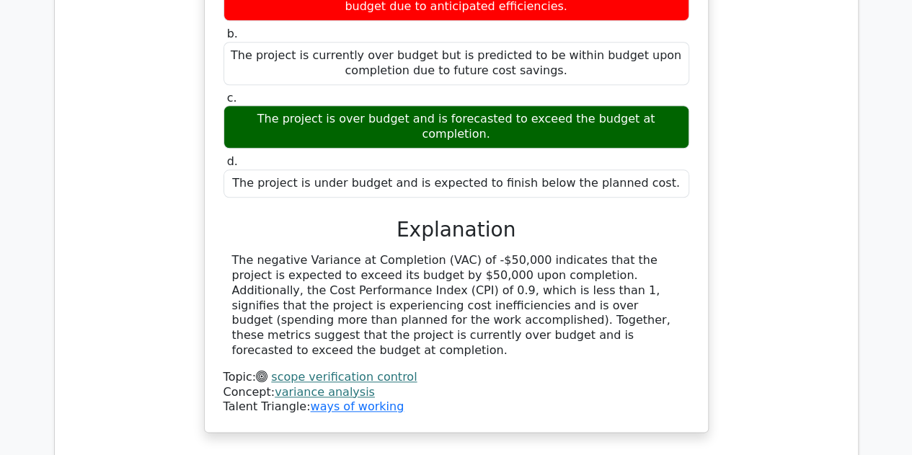
scroll to position [3531, 0]
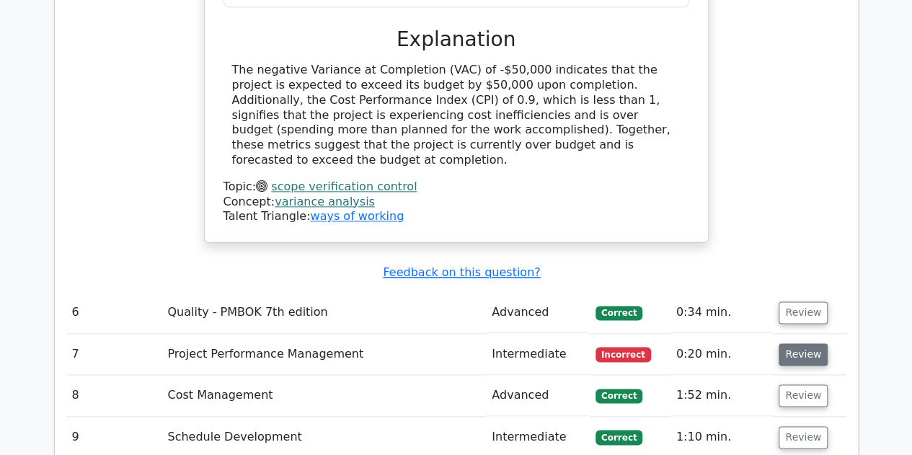
click at [795, 343] on button "Review" at bounding box center [802, 354] width 49 height 22
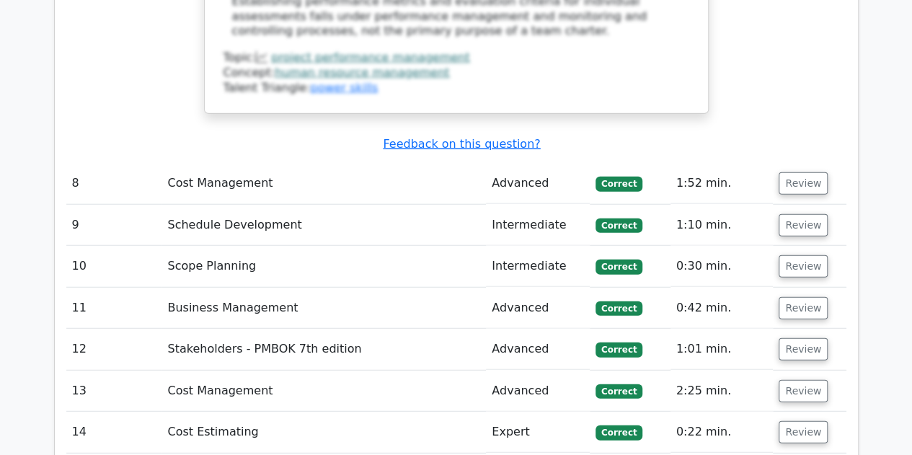
scroll to position [4540, 0]
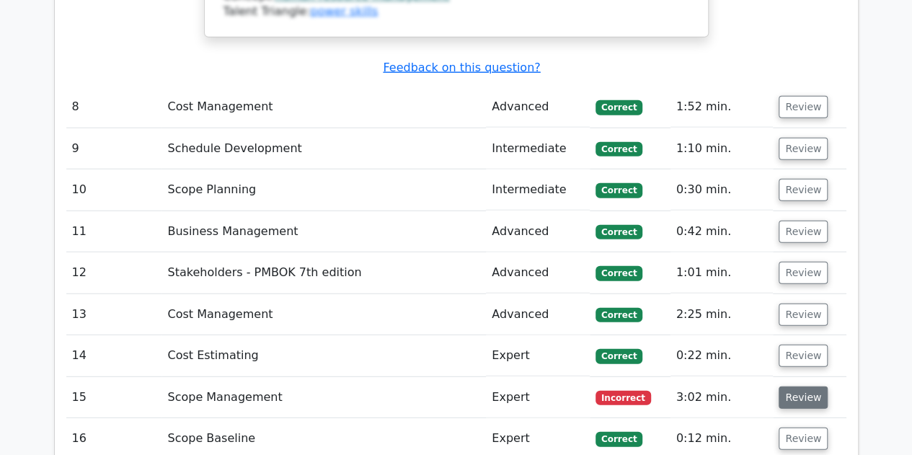
click at [800, 386] on button "Review" at bounding box center [802, 397] width 49 height 22
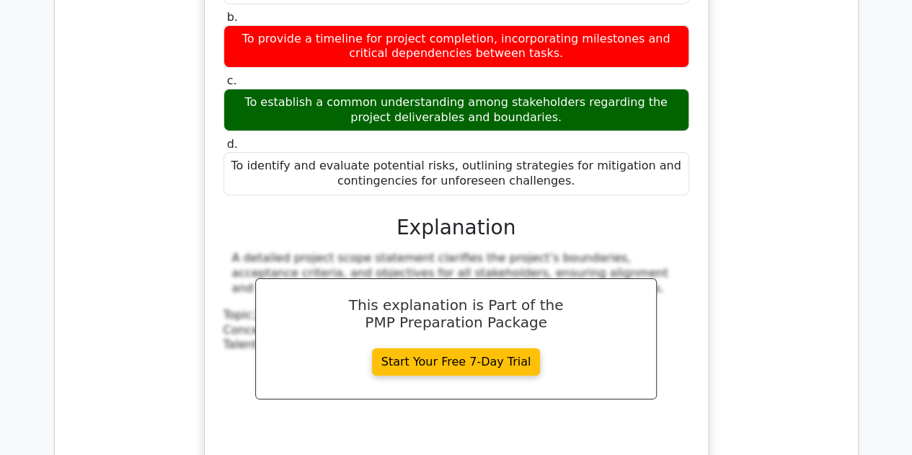
scroll to position [5620, 0]
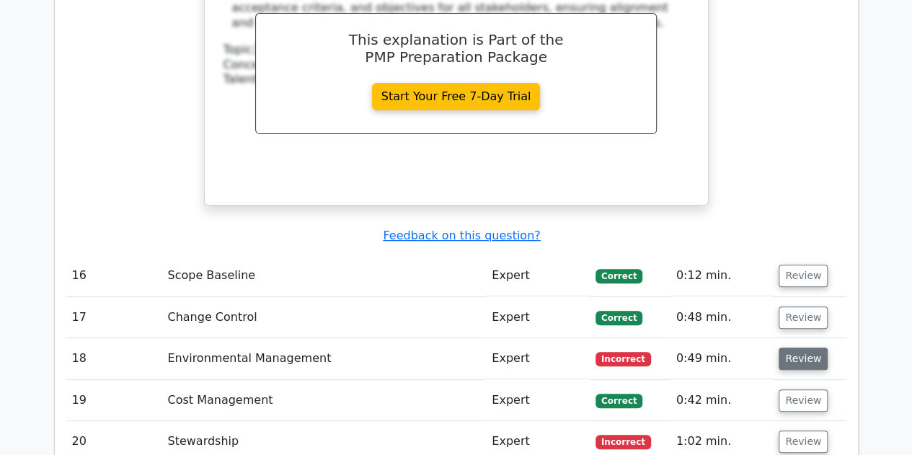
click at [806, 347] on button "Review" at bounding box center [802, 358] width 49 height 22
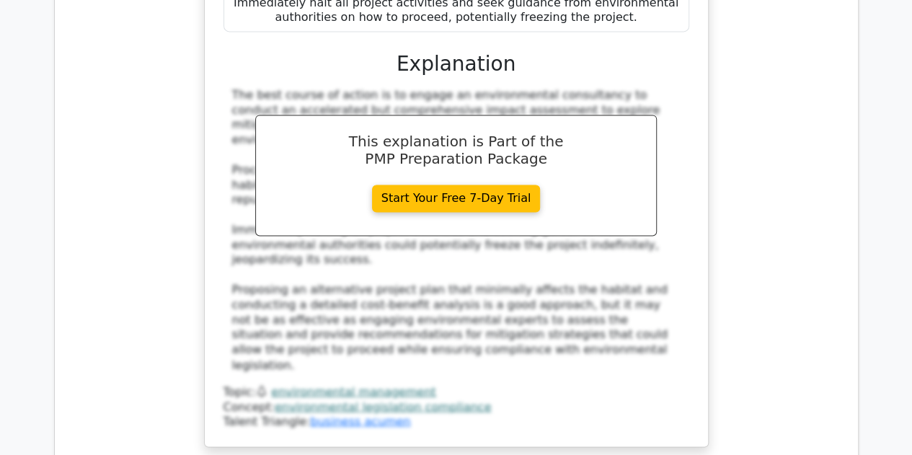
scroll to position [6701, 0]
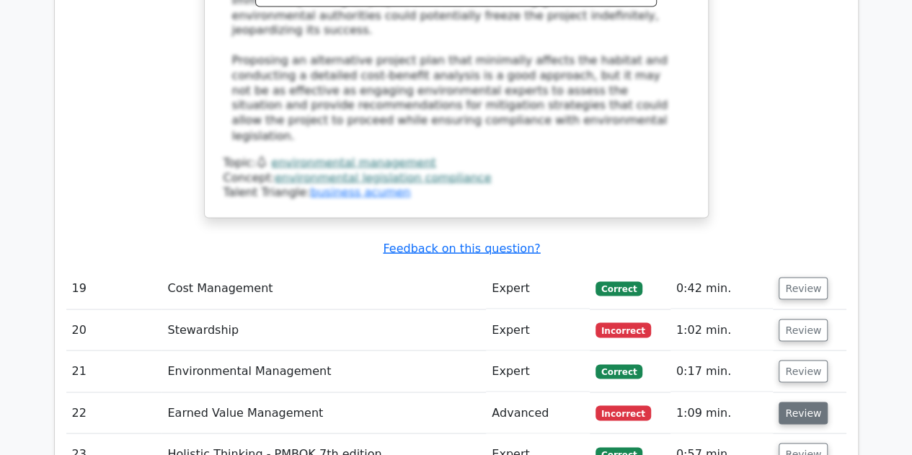
click at [793, 401] on button "Review" at bounding box center [802, 412] width 49 height 22
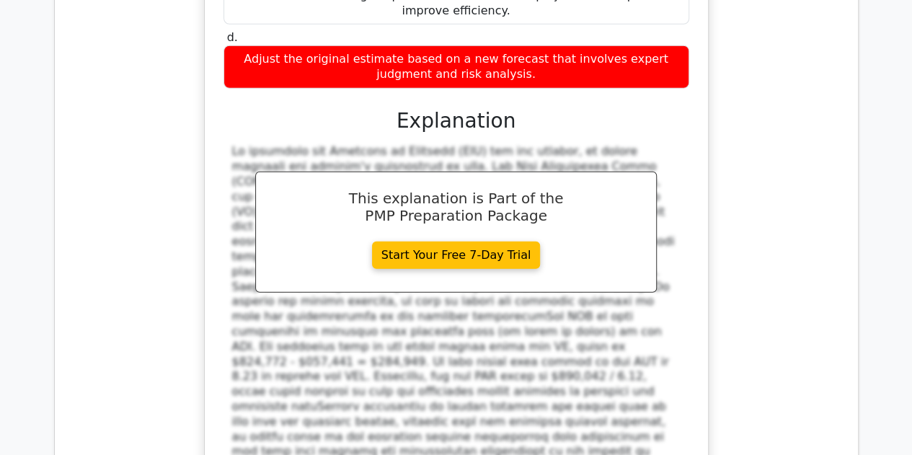
scroll to position [7566, 0]
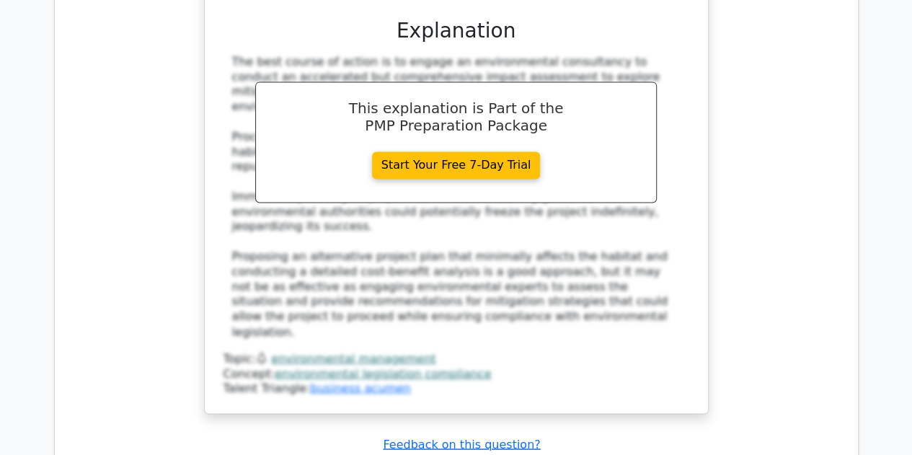
scroll to position [6413, 0]
